Goal: Book appointment/travel/reservation

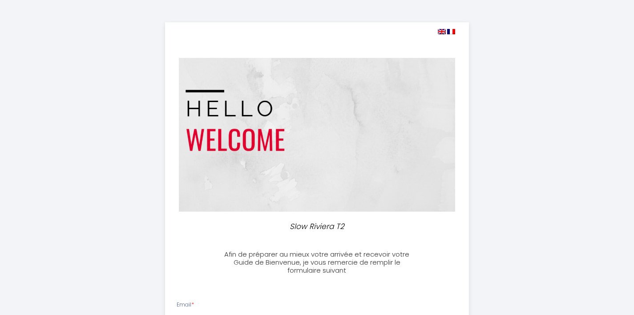
select select
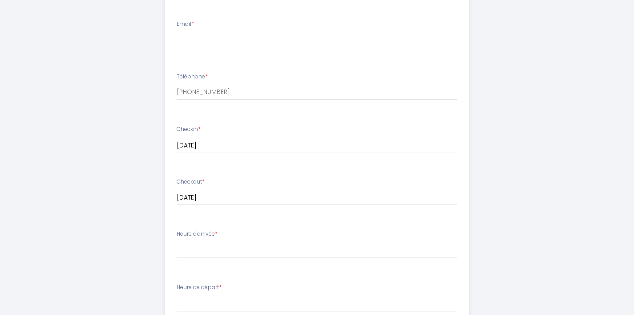
scroll to position [169, 0]
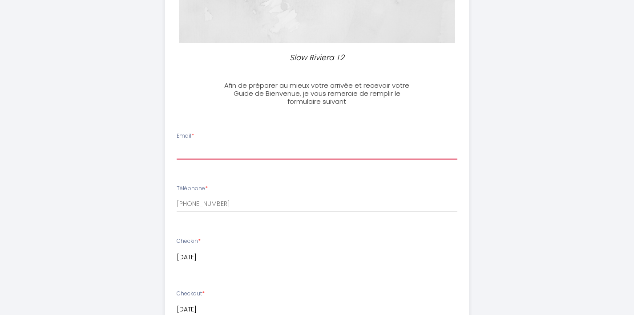
click at [247, 151] on input "Email *" at bounding box center [317, 151] width 281 height 16
type input "ашкя"
type input "fir"
paste input "[EMAIL_ADDRESS][DOMAIN_NAME]"
type input "[EMAIL_ADDRESS][DOMAIN_NAME]"
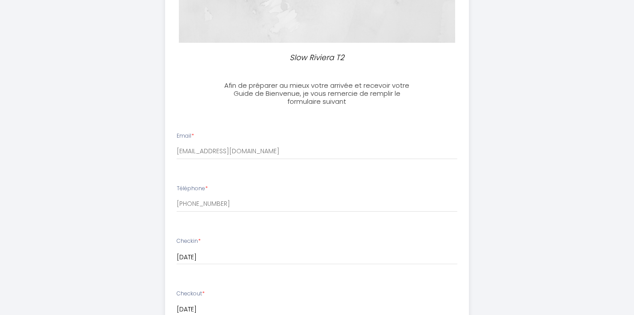
click at [116, 209] on div "Slow Riviera T2 Afin de préparer au mieux votre arrivée et recevoir votre Guide…" at bounding box center [317, 255] width 456 height 848
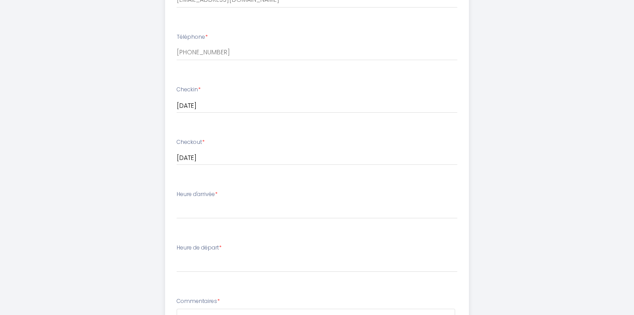
scroll to position [320, 0]
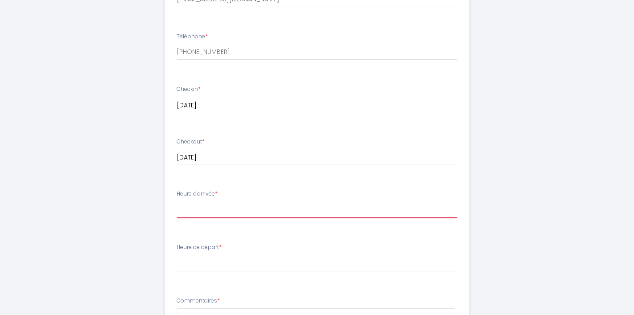
click at [206, 207] on select "16:00 16:30 17:00 17:30 18:00 18:30 19:00 19:30 20:00 20:30 21:00 21:30 22:00 2…" at bounding box center [317, 209] width 281 height 17
select select "16:00"
click at [177, 201] on select "16:00 16:30 17:00 17:30 18:00 18:30 19:00 19:30 20:00 20:30 21:00 21:30 22:00 2…" at bounding box center [317, 209] width 281 height 17
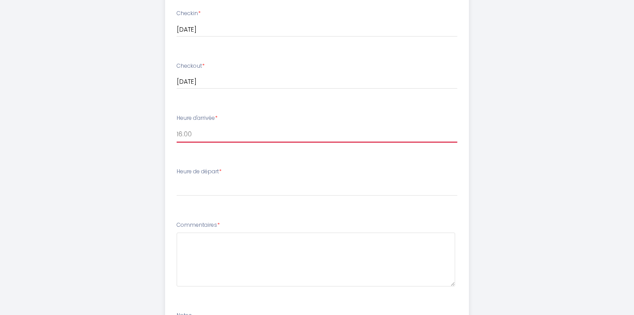
scroll to position [397, 0]
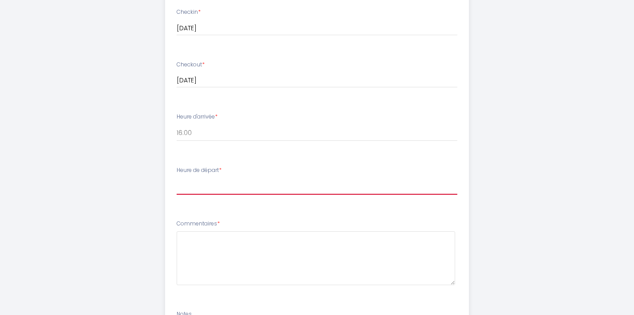
click at [215, 187] on select "00:00 00:30 01:00 01:30 02:00 02:30 03:00 03:30 04:00 04:30 05:00 05:30 06:00 0…" at bounding box center [317, 186] width 281 height 17
click at [254, 192] on select "00:00 00:30 01:00 01:30 02:00 02:30 03:00 03:30 04:00 04:30 05:00 05:30 06:00 0…" at bounding box center [317, 186] width 281 height 17
select select "10:00"
click at [177, 178] on select "00:00 00:30 01:00 01:30 02:00 02:30 03:00 03:30 04:00 04:30 05:00 05:30 06:00 0…" at bounding box center [317, 186] width 281 height 17
click at [142, 238] on div "Slow Riviera T2 Afin de préparer au mieux votre arrivée et recevoir votre Guide…" at bounding box center [317, 27] width 456 height 848
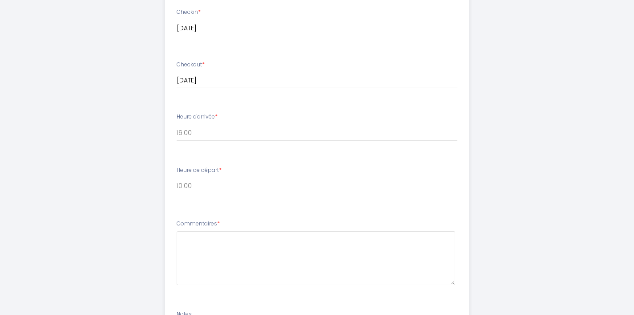
scroll to position [479, 0]
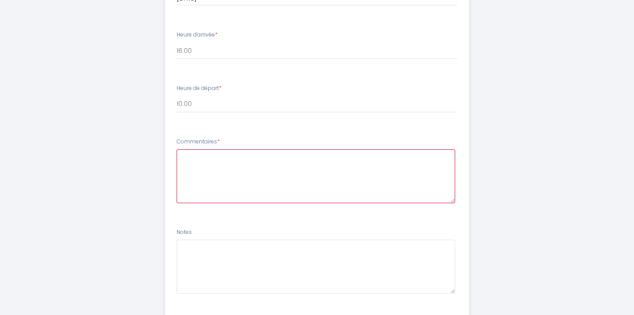
click at [216, 186] on textarea at bounding box center [316, 176] width 279 height 54
type textarea "."
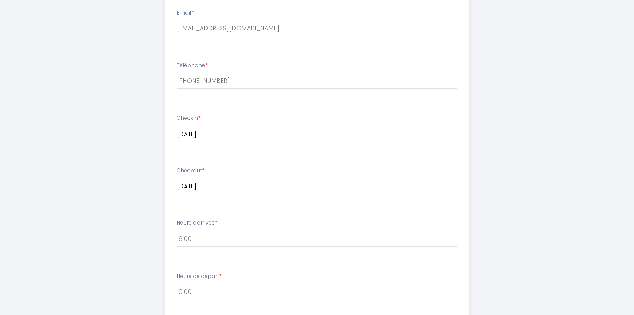
scroll to position [534, 0]
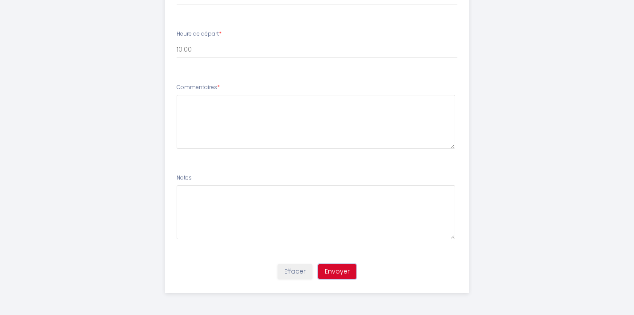
click at [347, 275] on button "Envoyer" at bounding box center [337, 271] width 38 height 15
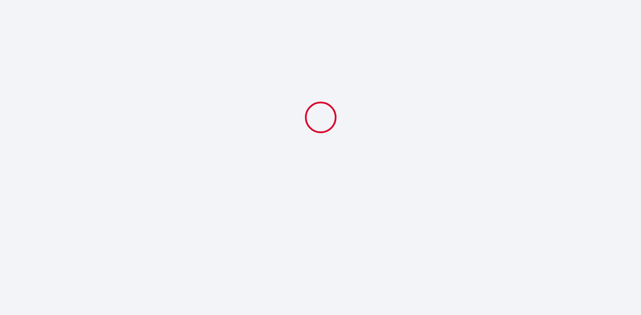
select select "10:00"
